Goal: Transaction & Acquisition: Book appointment/travel/reservation

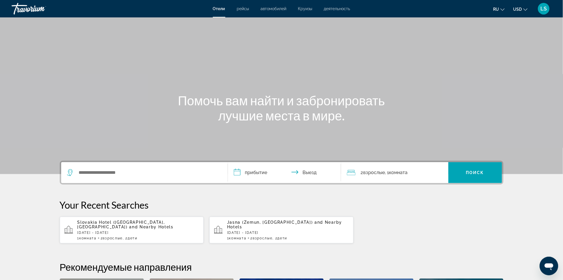
click at [137, 222] on span "Slovakia Hotel ([GEOGRAPHIC_DATA], [GEOGRAPHIC_DATA])" at bounding box center [121, 224] width 88 height 9
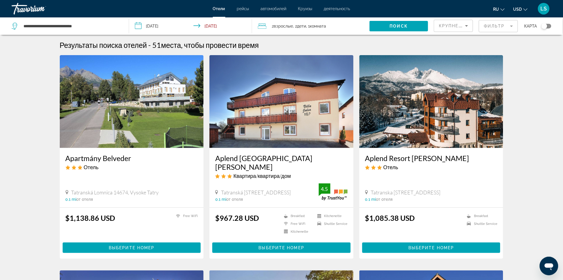
click at [326, 27] on span "Комната" at bounding box center [318, 26] width 16 height 5
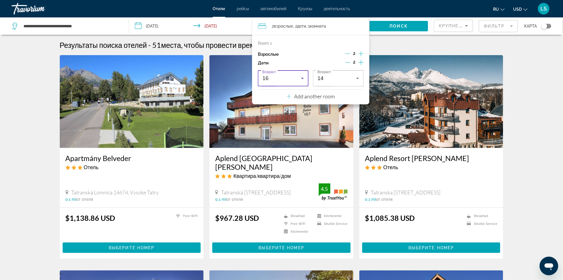
click at [287, 78] on div "16" at bounding box center [281, 78] width 39 height 7
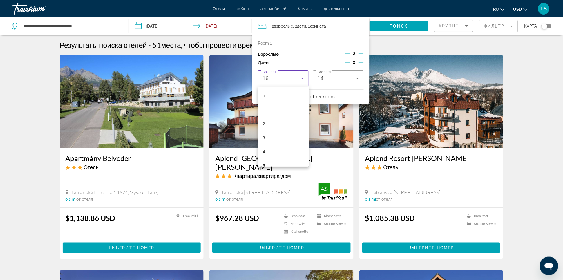
scroll to position [159, 0]
click at [270, 128] on mat-option "14" at bounding box center [283, 132] width 51 height 14
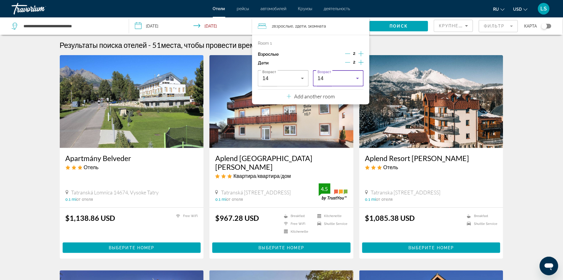
click at [338, 78] on div "14" at bounding box center [337, 78] width 39 height 7
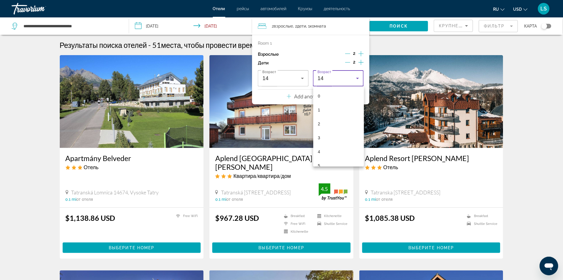
scroll to position [131, 0]
click at [325, 131] on mat-option "12" at bounding box center [338, 132] width 51 height 14
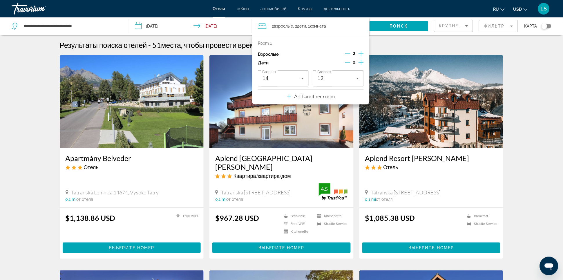
click at [440, 46] on div "Результаты поиска отелей - 51 места, чтобы провести время" at bounding box center [282, 45] width 444 height 9
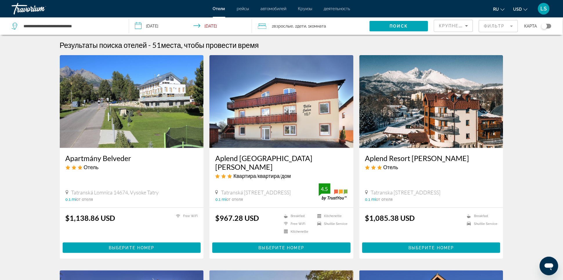
drag, startPoint x: 163, startPoint y: 28, endPoint x: 169, endPoint y: 33, distance: 8.5
click at [163, 28] on input "**********" at bounding box center [192, 26] width 126 height 19
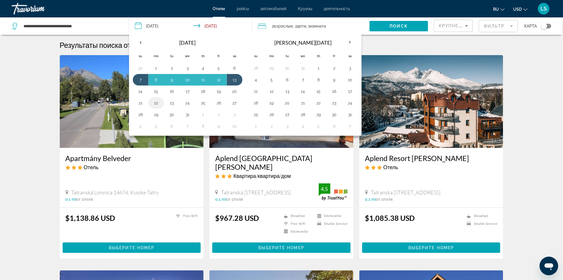
click at [155, 102] on button "22" at bounding box center [156, 103] width 9 height 8
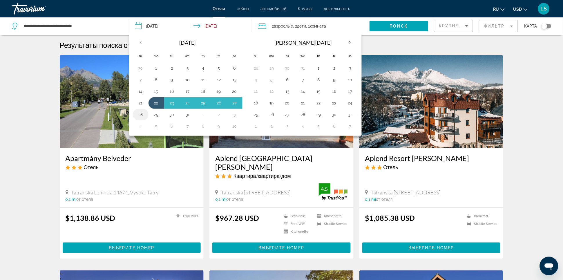
click at [136, 117] on button "28" at bounding box center [140, 115] width 9 height 8
type input "**********"
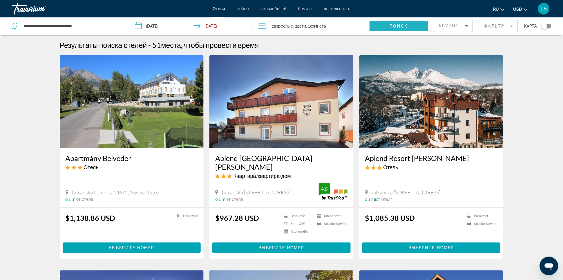
click at [400, 26] on span "Поиск" at bounding box center [399, 26] width 18 height 5
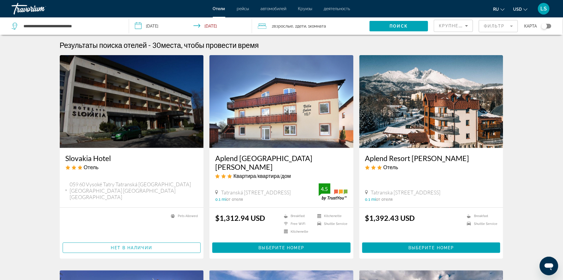
click at [500, 26] on mat-form-field "Фильтр" at bounding box center [498, 26] width 39 height 12
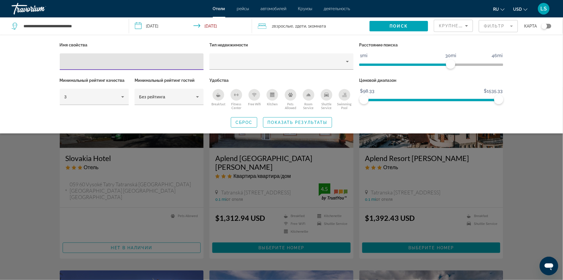
drag, startPoint x: 540, startPoint y: 155, endPoint x: 537, endPoint y: 155, distance: 3.5
click at [539, 155] on div "Search widget" at bounding box center [281, 183] width 563 height 193
